Goal: Find specific fact: Find specific fact

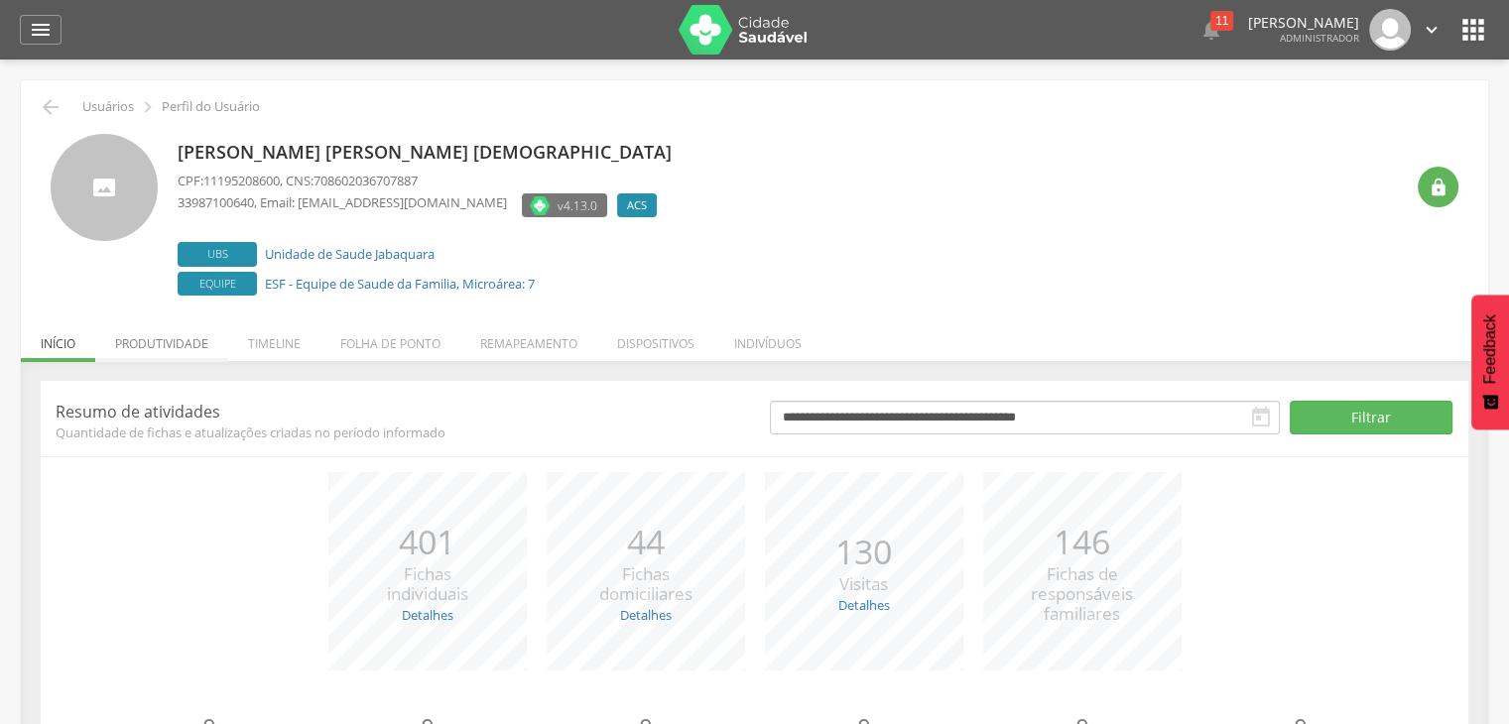
click at [159, 340] on li "Produtividade" at bounding box center [161, 339] width 133 height 47
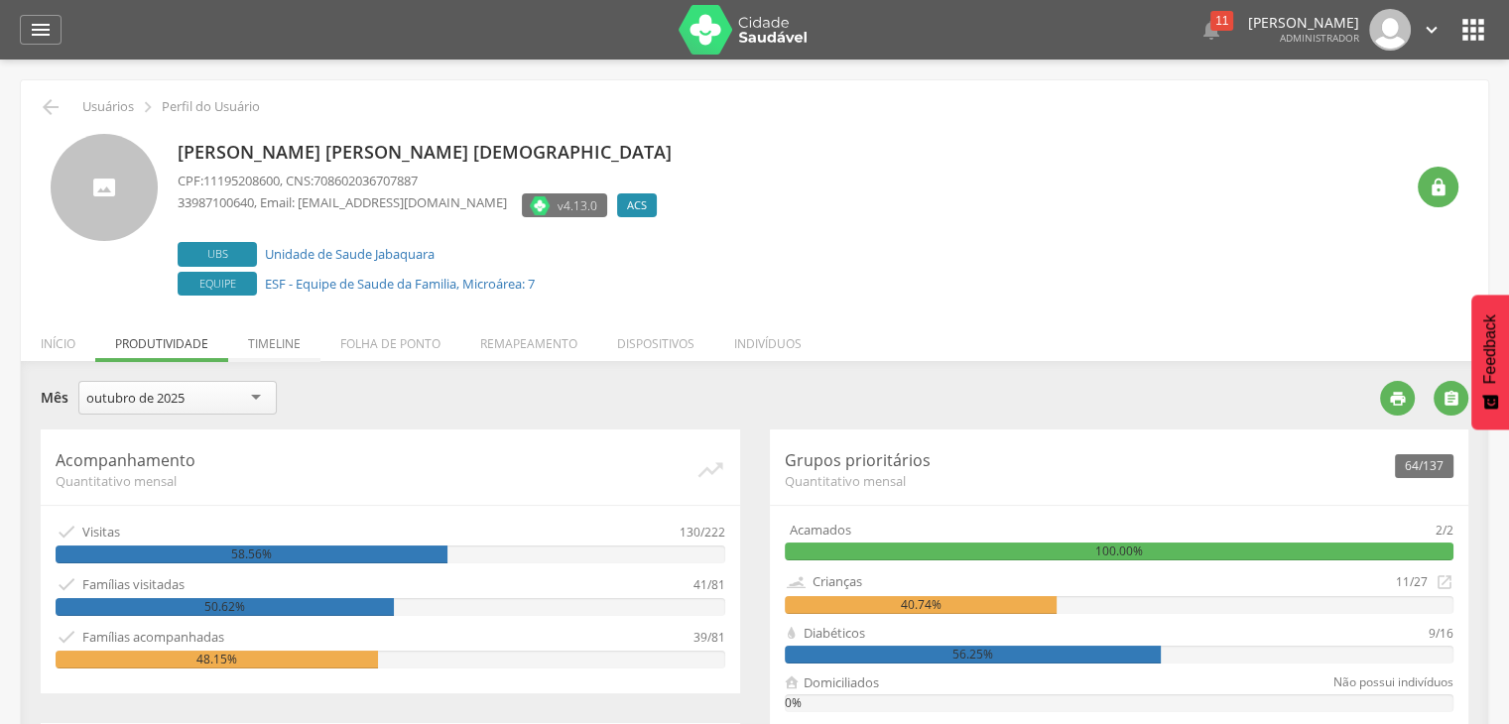
click at [269, 343] on li "Timeline" at bounding box center [274, 339] width 92 height 47
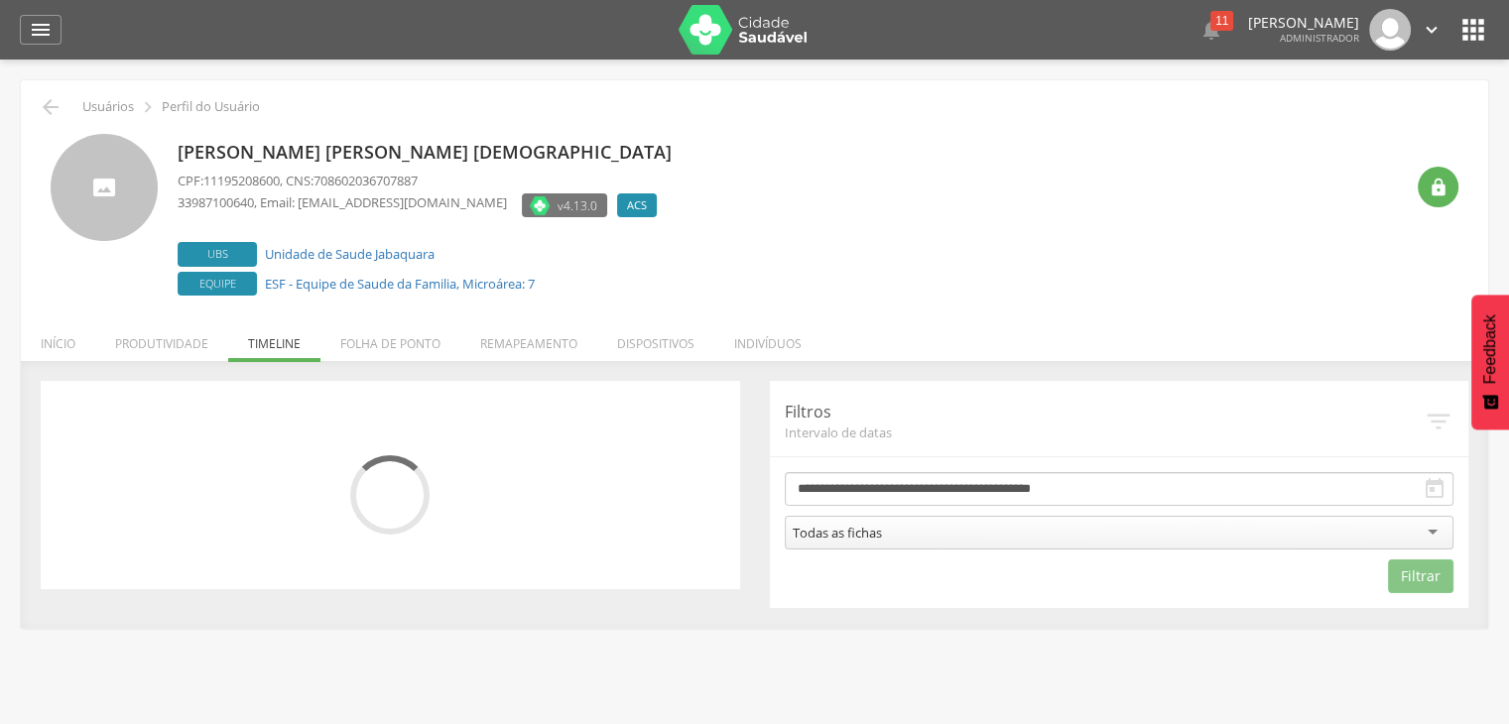
click at [778, 422] on div "**********" at bounding box center [1120, 494] width 700 height 227
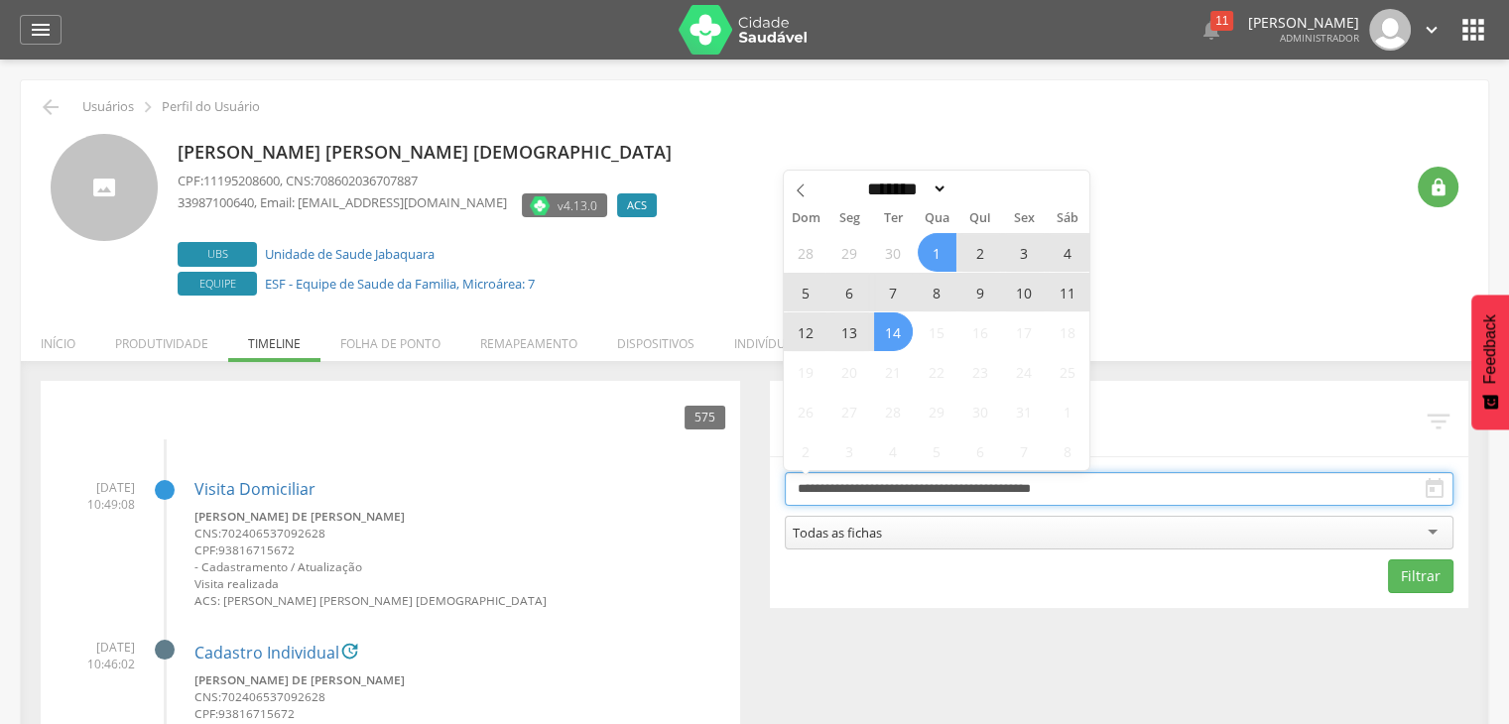
click at [826, 481] on input "**********" at bounding box center [1120, 489] width 670 height 34
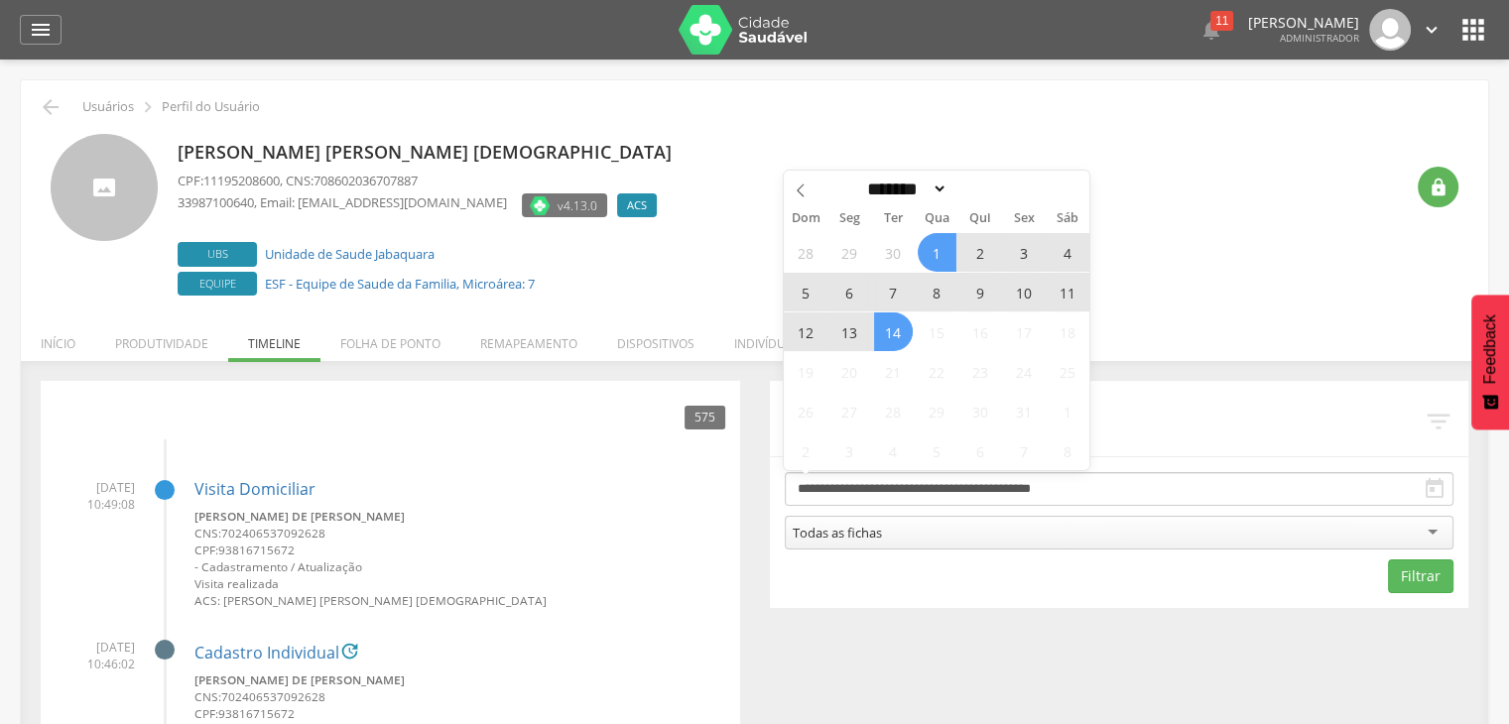
click at [904, 289] on span "7" at bounding box center [893, 292] width 39 height 39
type input "**********"
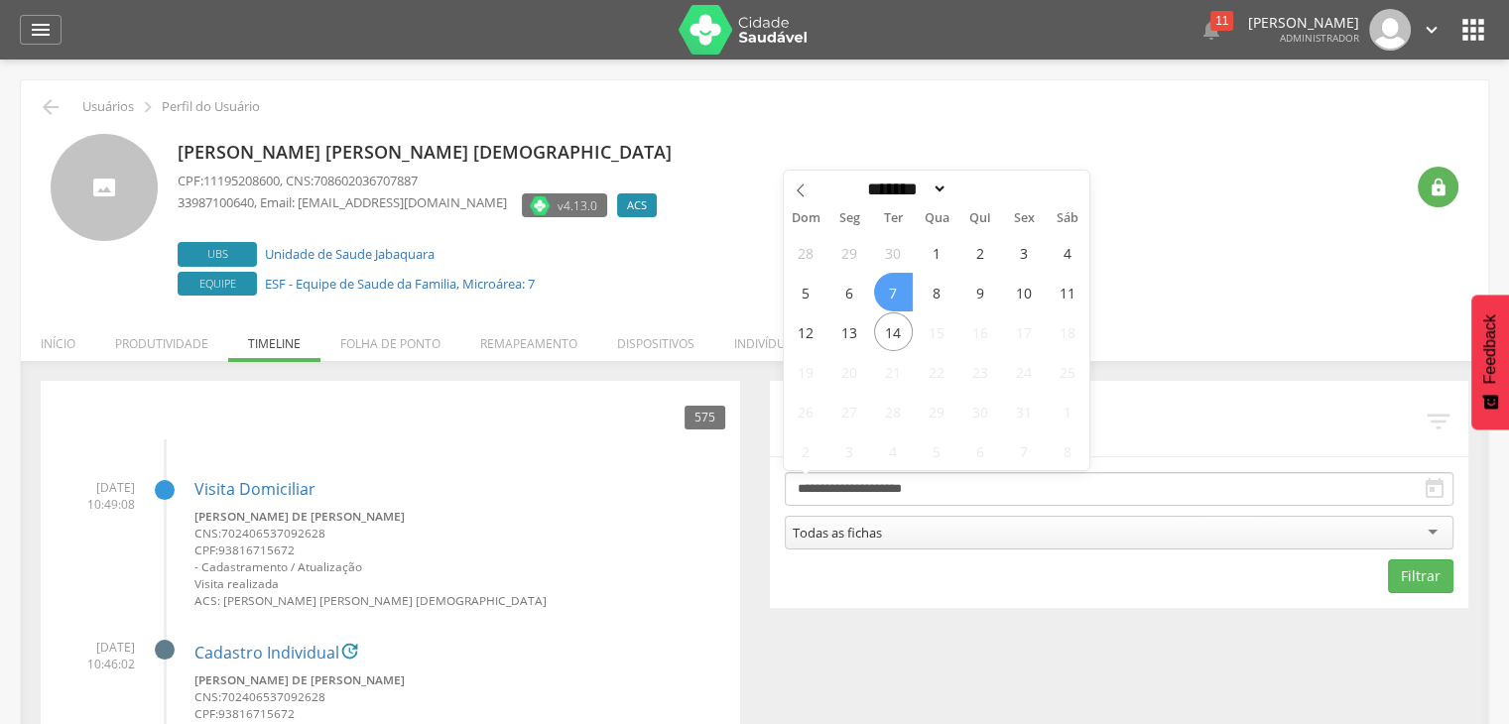
click at [901, 291] on span "7" at bounding box center [893, 292] width 39 height 39
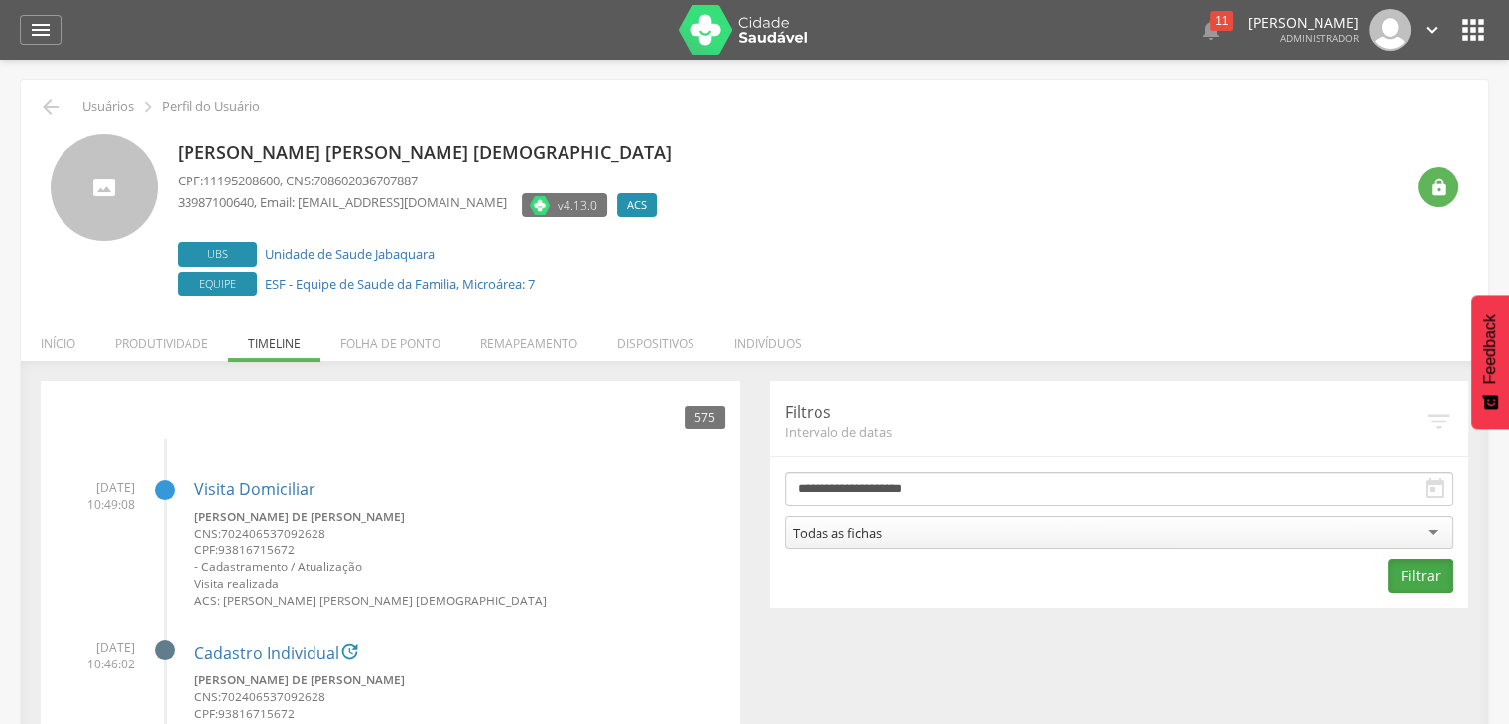
click at [1438, 573] on button "Filtrar" at bounding box center [1420, 577] width 65 height 34
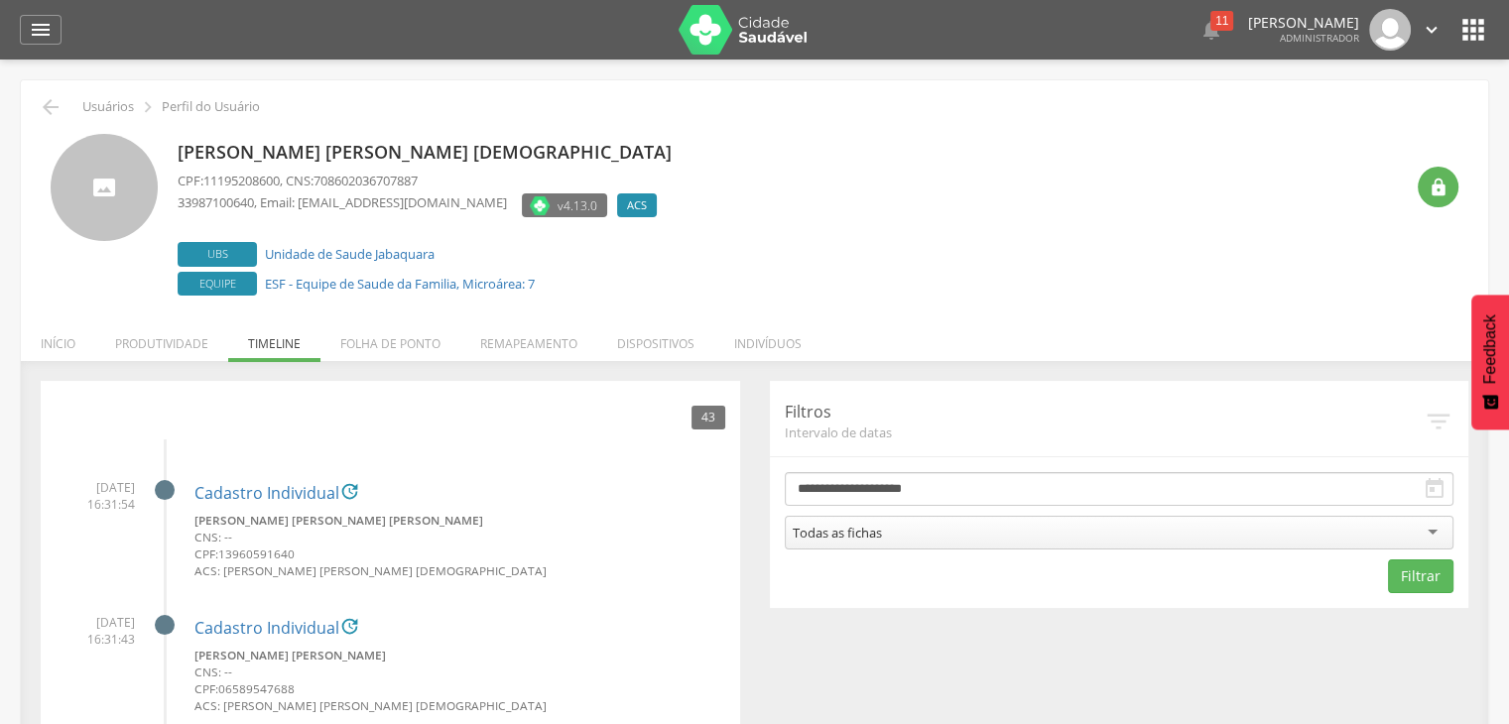
click at [691, 292] on div "[PERSON_NAME] [PERSON_NAME] [DEMOGRAPHIC_DATA] CPF: 11195208600 , CNS: 70860203…" at bounding box center [791, 217] width 1226 height 167
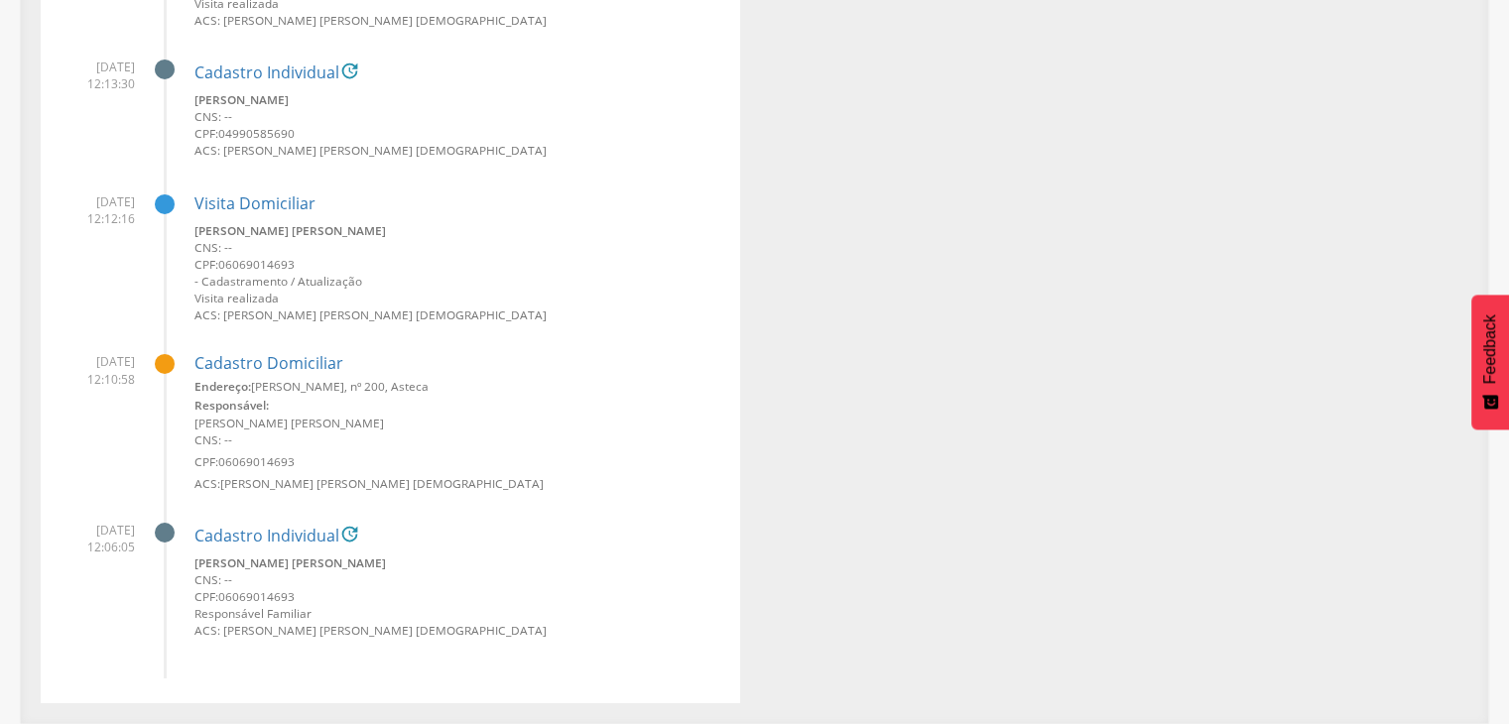
scroll to position [5845, 0]
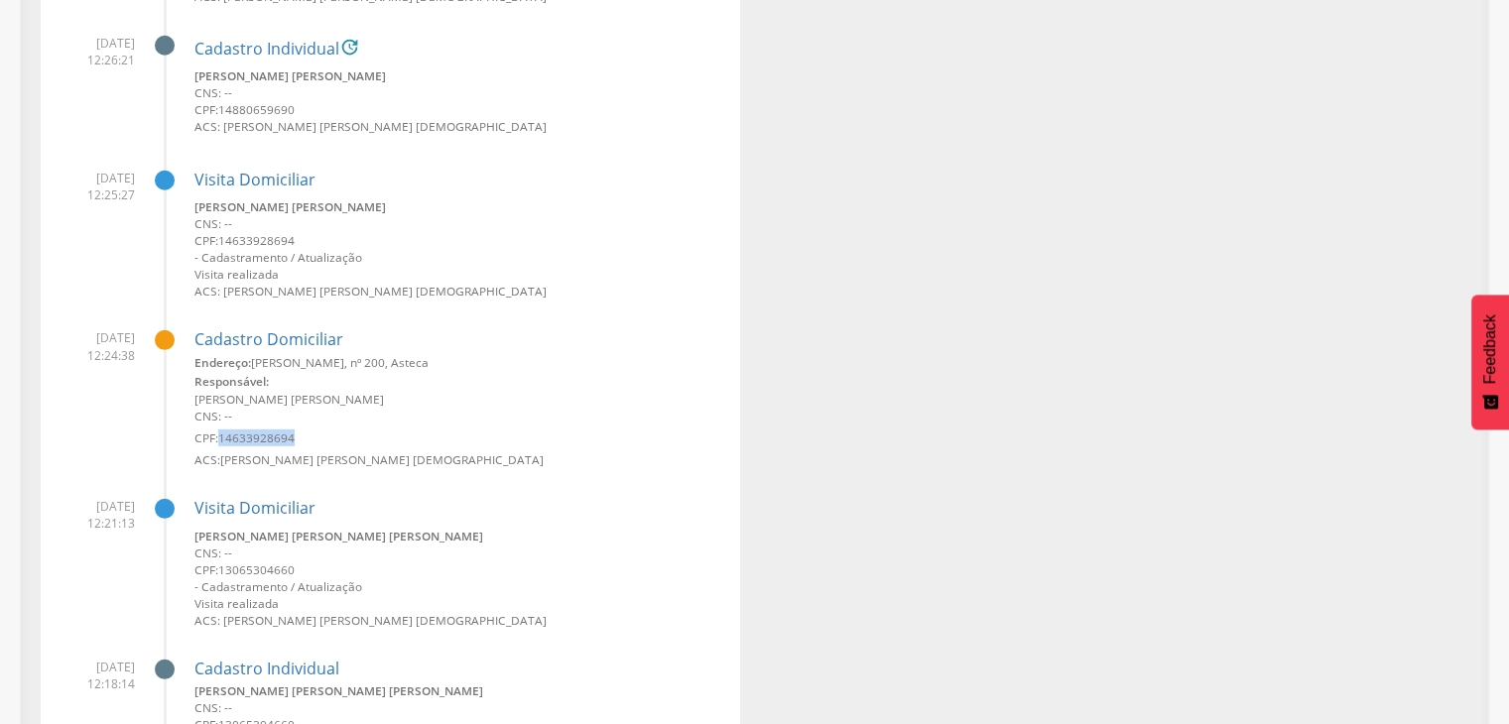
drag, startPoint x: 220, startPoint y: 439, endPoint x: 296, endPoint y: 445, distance: 75.7
click at [296, 445] on small "CPF: 14633928694" at bounding box center [460, 438] width 531 height 17
copy span "14633928694"
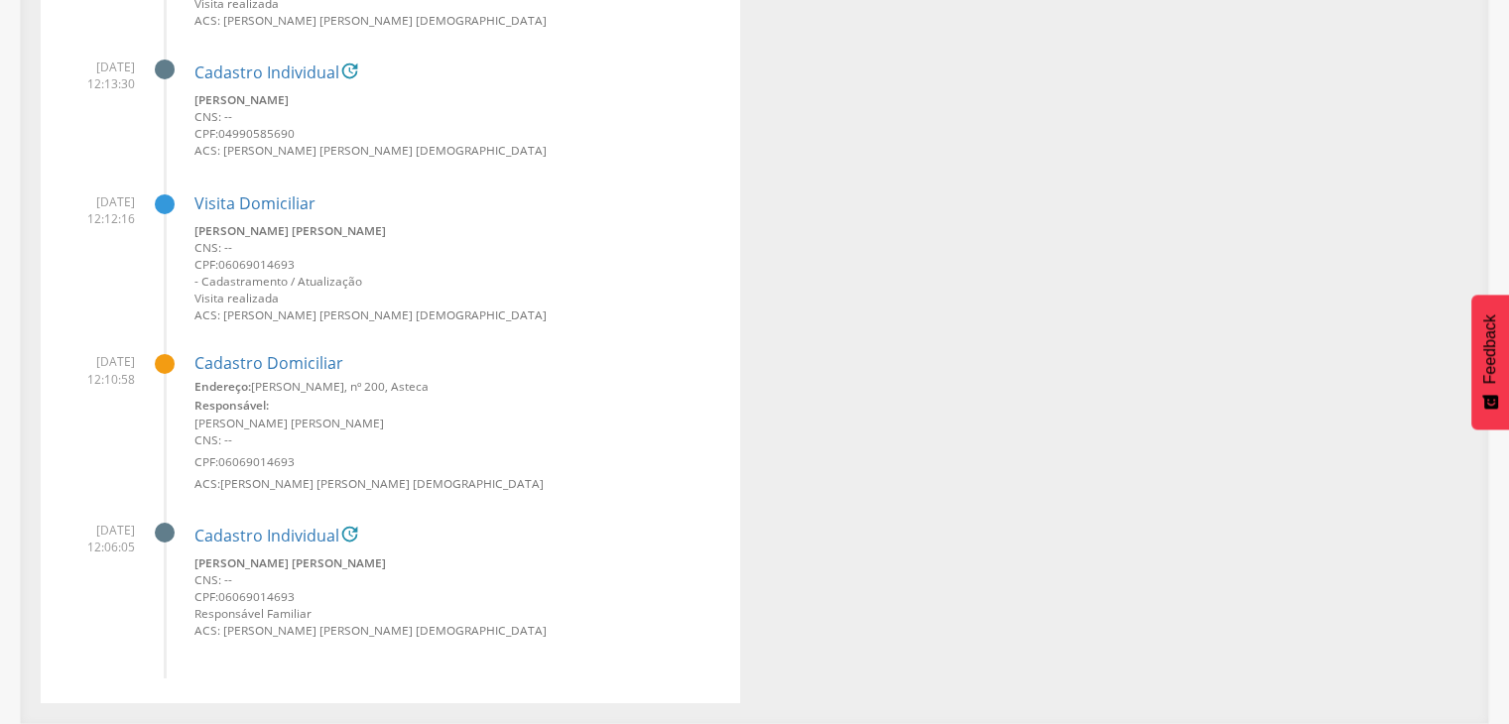
click at [325, 406] on div "Responsável:" at bounding box center [460, 405] width 531 height 20
drag, startPoint x: 322, startPoint y: 459, endPoint x: 222, endPoint y: 469, distance: 99.7
click at [222, 469] on small "CPF: 06069014693" at bounding box center [460, 462] width 531 height 17
copy span "06069014693"
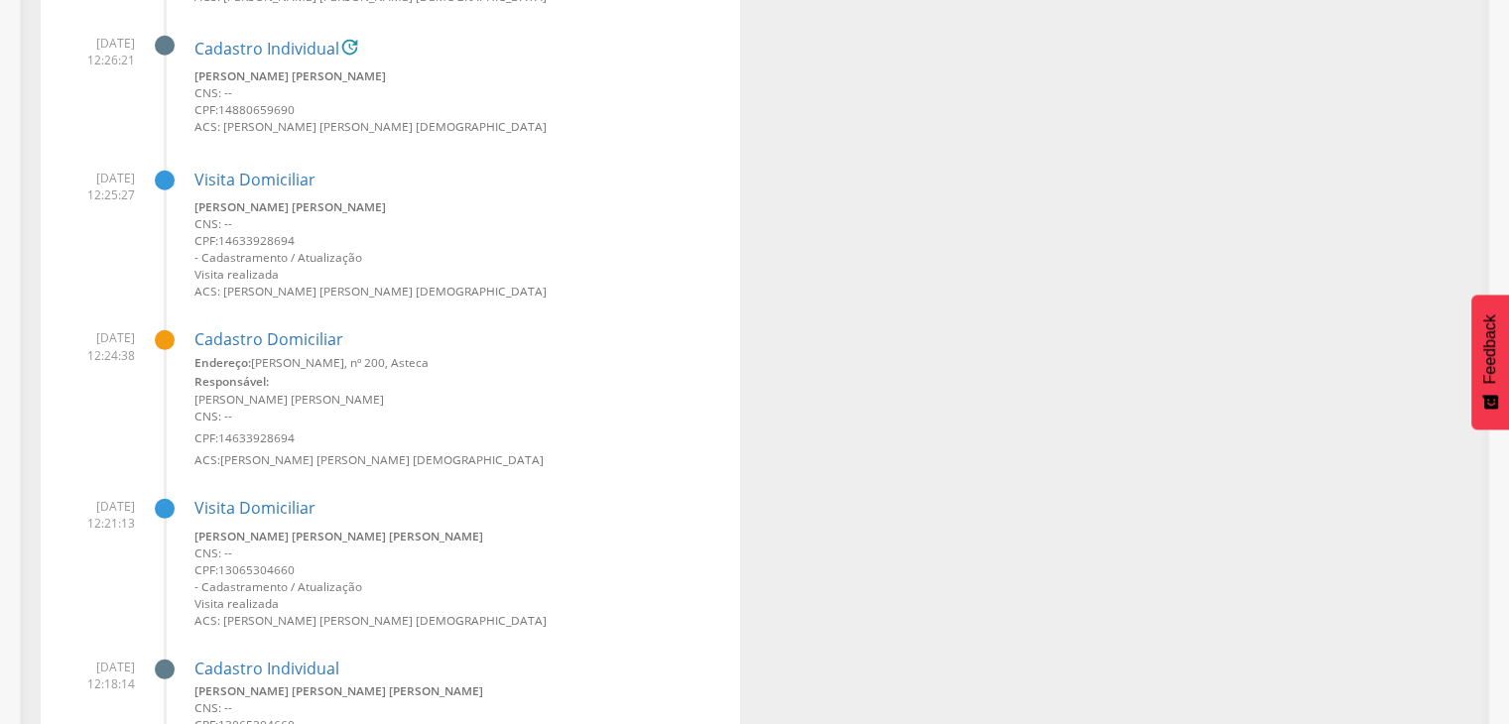
click at [263, 442] on span "14633928694" at bounding box center [256, 438] width 76 height 16
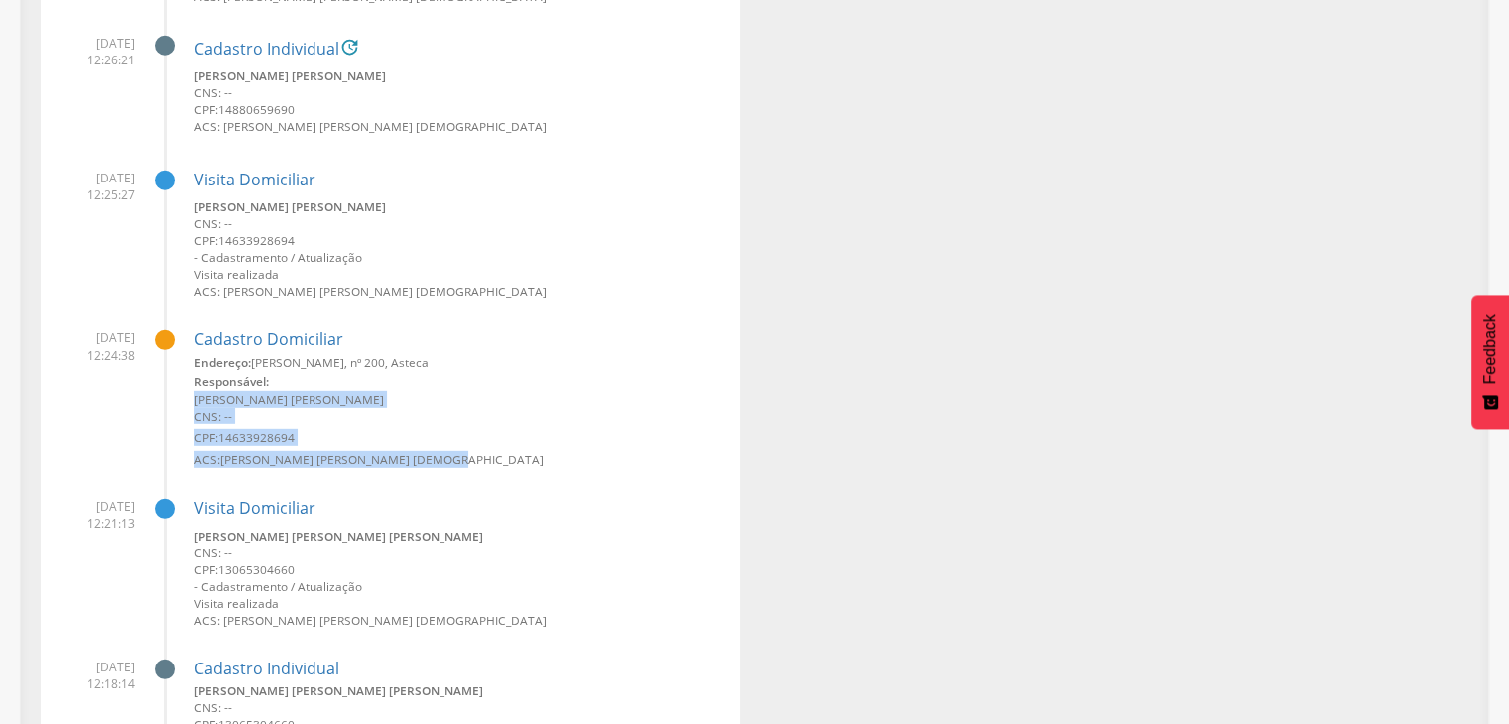
drag, startPoint x: 202, startPoint y: 398, endPoint x: 445, endPoint y: 461, distance: 250.3
click at [445, 461] on li "[DATE] 12:24:38 Cadastro [PERSON_NAME]: [PERSON_NAME][STREET_ADDRESS], Asteca R…" at bounding box center [391, 392] width 670 height 154
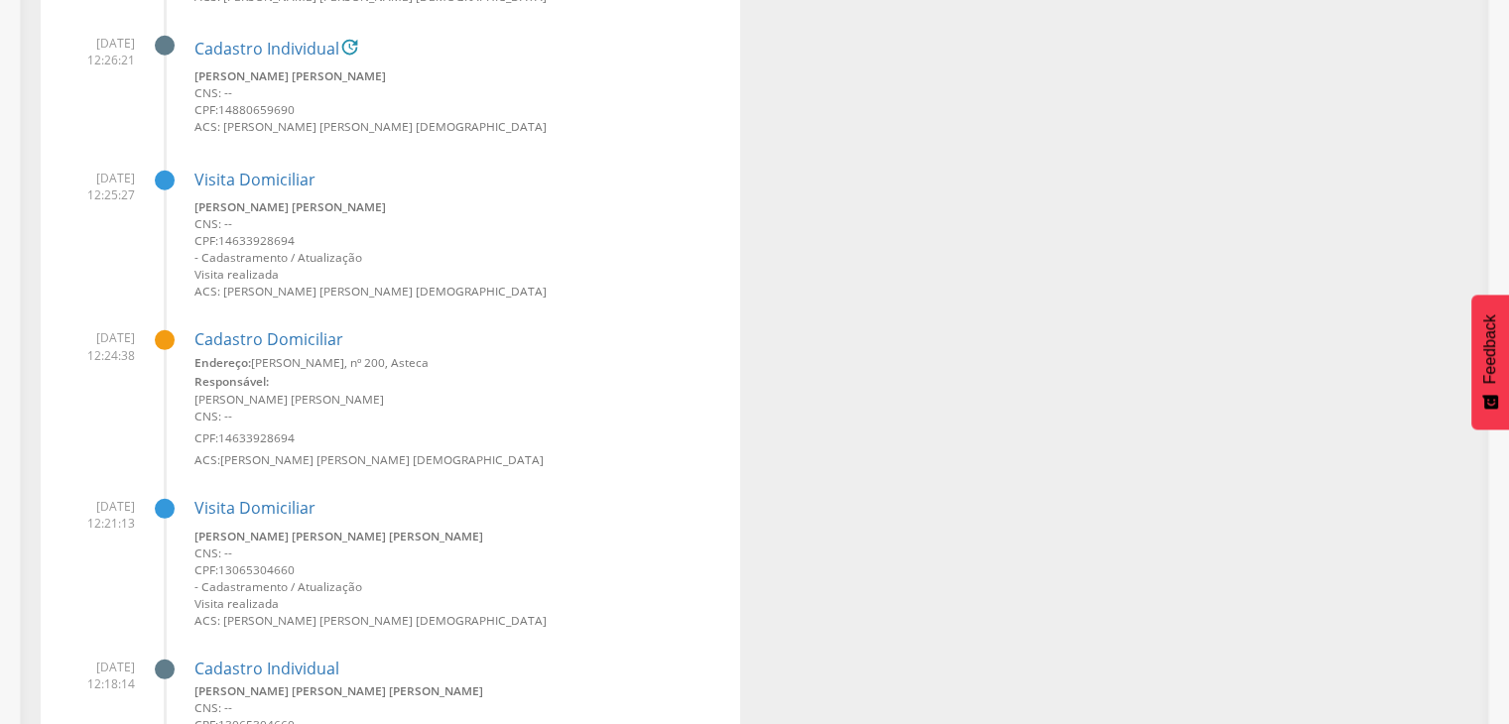
click at [383, 487] on div "Visita Domiciliar [PERSON_NAME] [PERSON_NAME] [PERSON_NAME] CNS: -- CPF: 130653…" at bounding box center [460, 556] width 531 height 146
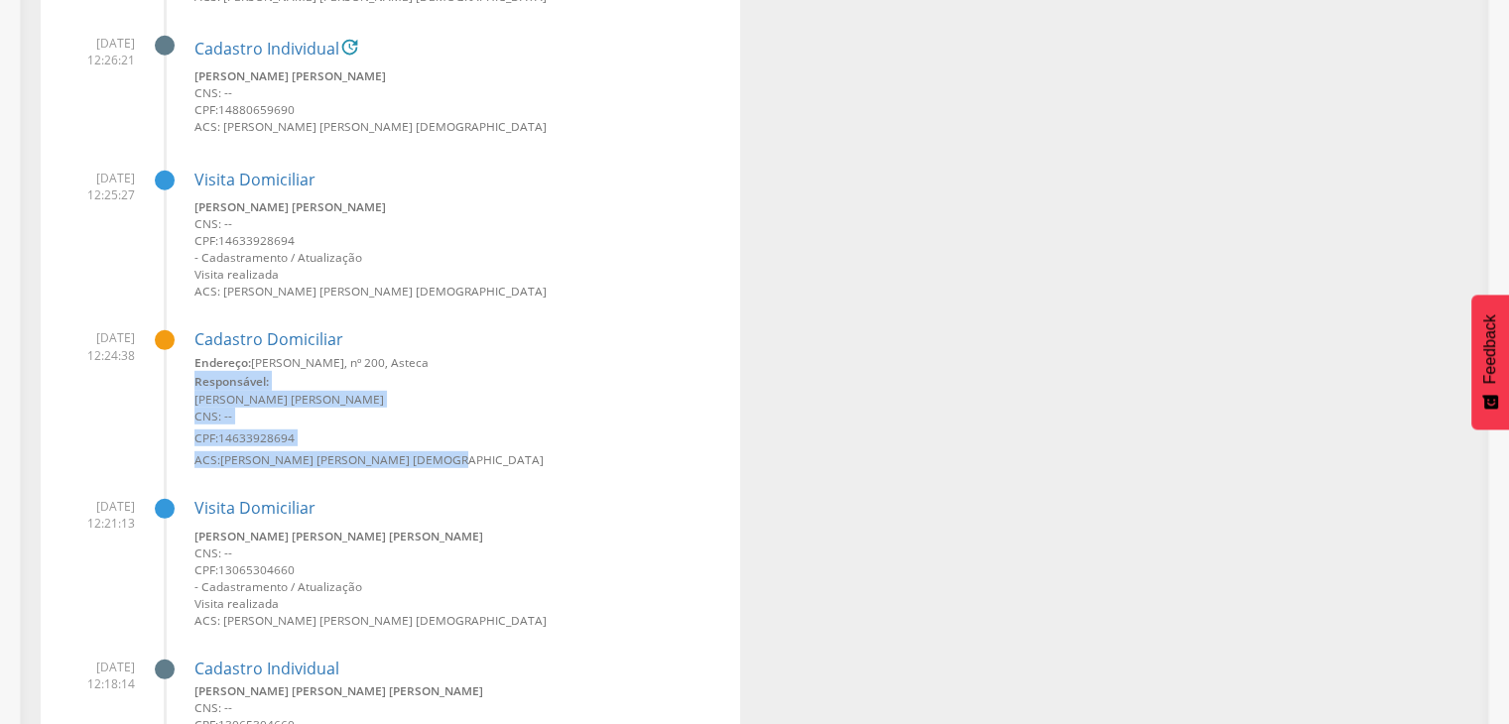
drag, startPoint x: 454, startPoint y: 454, endPoint x: 195, endPoint y: 370, distance: 271.1
click at [195, 370] on div "Endereço: [PERSON_NAME][STREET_ADDRESS], Asteca Responsável: [PERSON_NAME] [PER…" at bounding box center [460, 411] width 531 height 114
click at [218, 422] on small "CNS: --" at bounding box center [460, 416] width 531 height 17
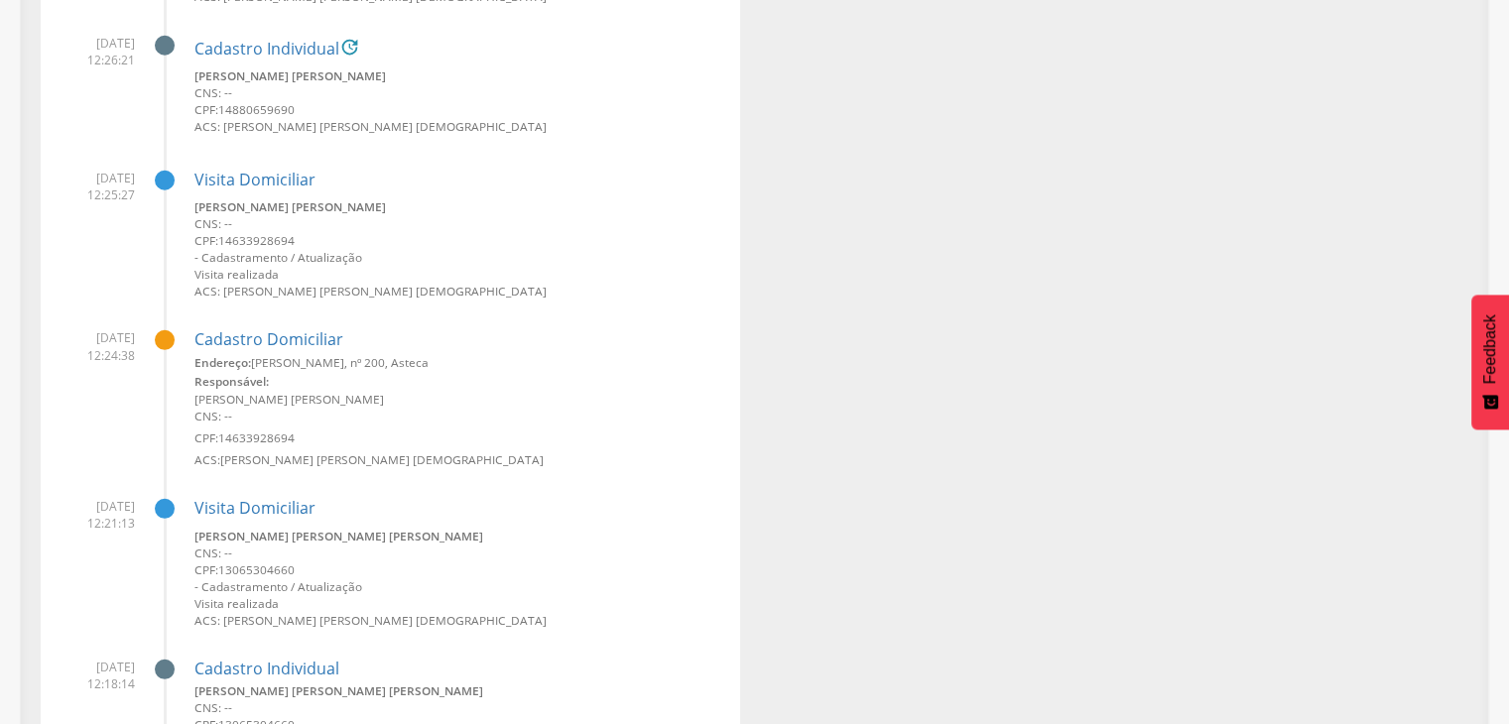
click at [230, 427] on div "Endereço: [PERSON_NAME][STREET_ADDRESS], Asteca Responsável: [PERSON_NAME] [PER…" at bounding box center [460, 411] width 531 height 114
click at [264, 379] on small "Responsável:" at bounding box center [232, 381] width 74 height 16
click at [305, 427] on div "Endereço: [PERSON_NAME][STREET_ADDRESS], Asteca Responsável: [PERSON_NAME] [PER…" at bounding box center [460, 411] width 531 height 114
drag, startPoint x: 307, startPoint y: 438, endPoint x: 223, endPoint y: 441, distance: 83.4
click at [223, 441] on small "CPF: 14633928694" at bounding box center [460, 438] width 531 height 17
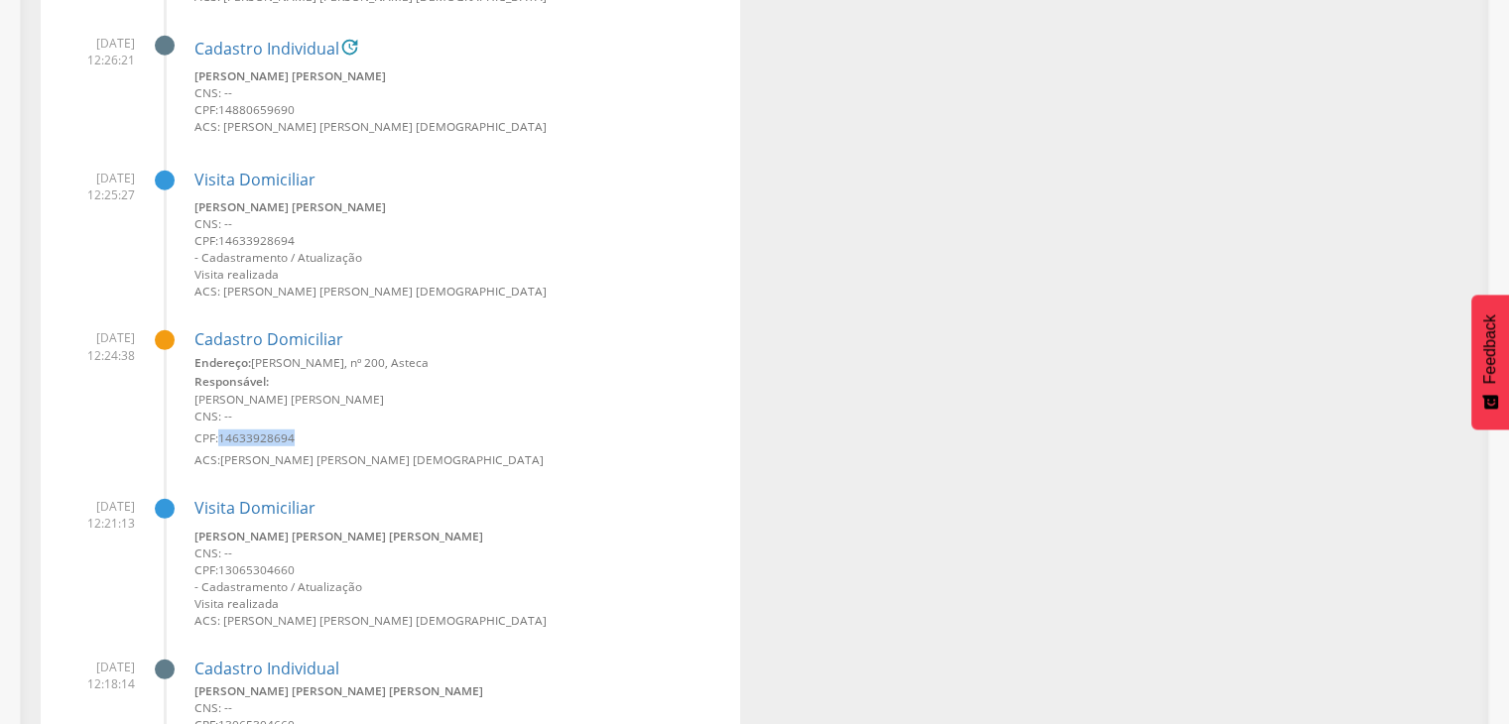
copy span "14633928694"
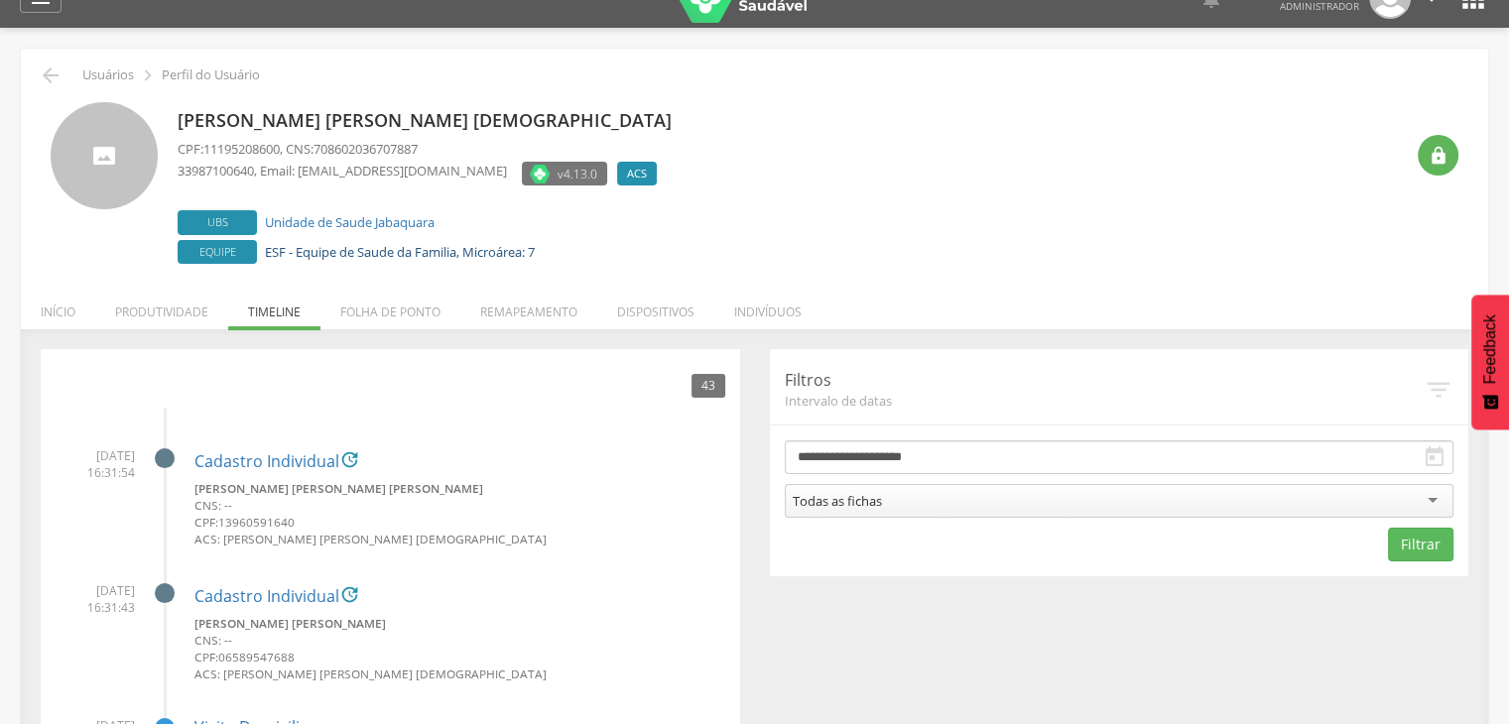
scroll to position [0, 0]
